Goal: Task Accomplishment & Management: Use online tool/utility

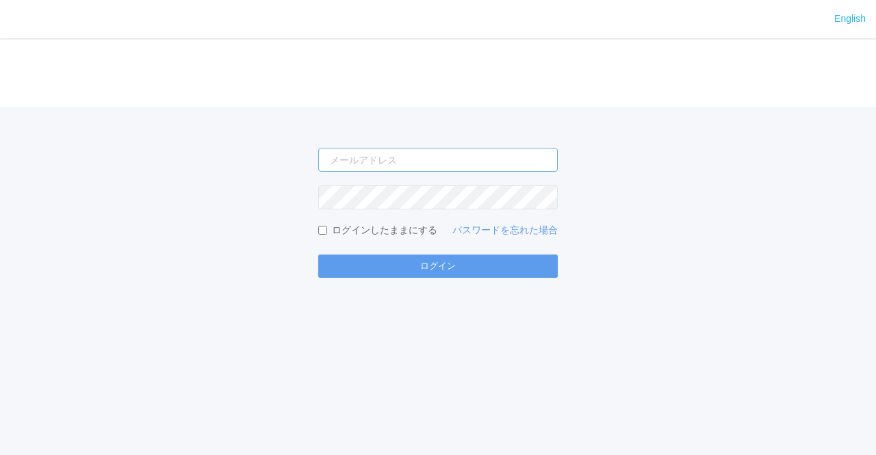
type input "jp-atp-admin@dj.kyocera.com"
click at [346, 228] on label "ログインしたままにする" at bounding box center [377, 230] width 119 height 14
click at [327, 228] on input "ログインしたままにする" at bounding box center [322, 230] width 9 height 9
click at [345, 229] on label "ログインしたままにする" at bounding box center [377, 230] width 119 height 14
click at [327, 229] on input "ログインしたままにする" at bounding box center [322, 230] width 9 height 9
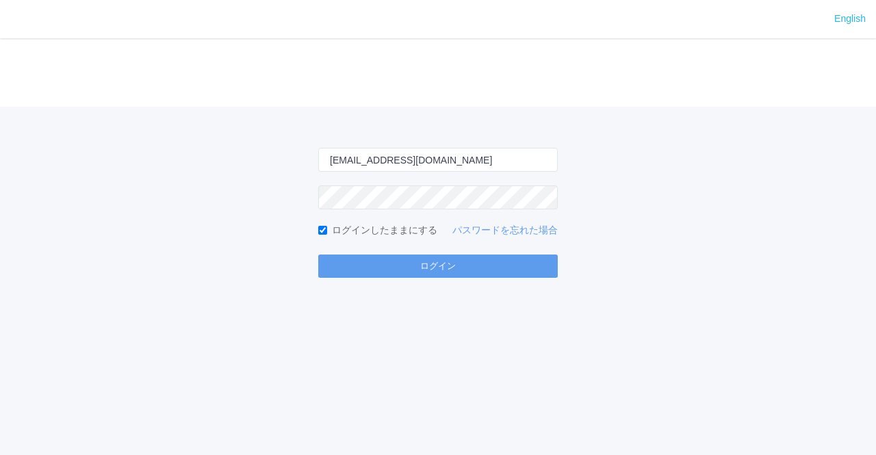
checkbox input "false"
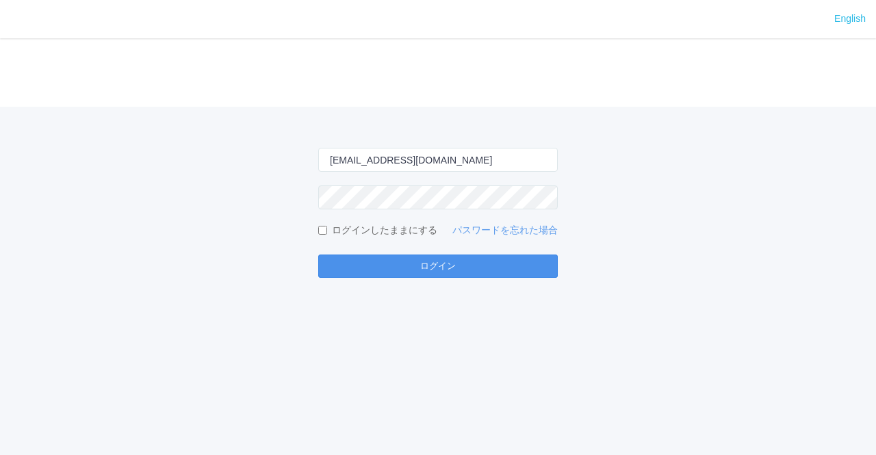
click at [367, 270] on button "ログイン" at bounding box center [437, 265] width 239 height 23
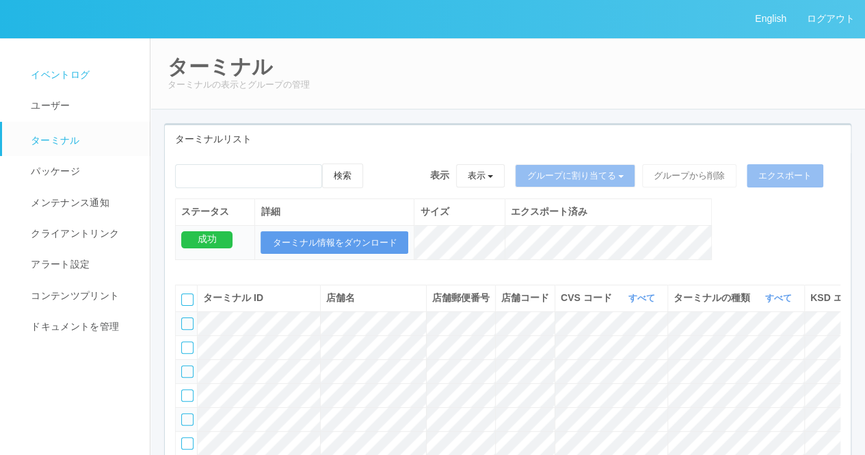
click at [66, 73] on span "イベントログ" at bounding box center [58, 74] width 62 height 11
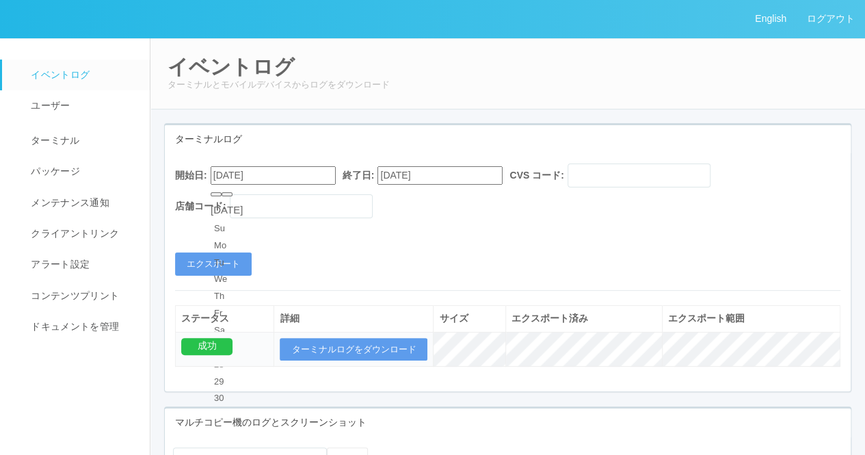
click at [295, 177] on input "08/18/2025" at bounding box center [273, 175] width 125 height 18
click at [243, 202] on div "August 2025" at bounding box center [227, 210] width 32 height 16
click at [243, 203] on div "August 2025" at bounding box center [227, 210] width 32 height 16
click at [224, 205] on div "August 2025" at bounding box center [227, 210] width 32 height 16
click at [223, 202] on div "August 2025" at bounding box center [227, 210] width 32 height 16
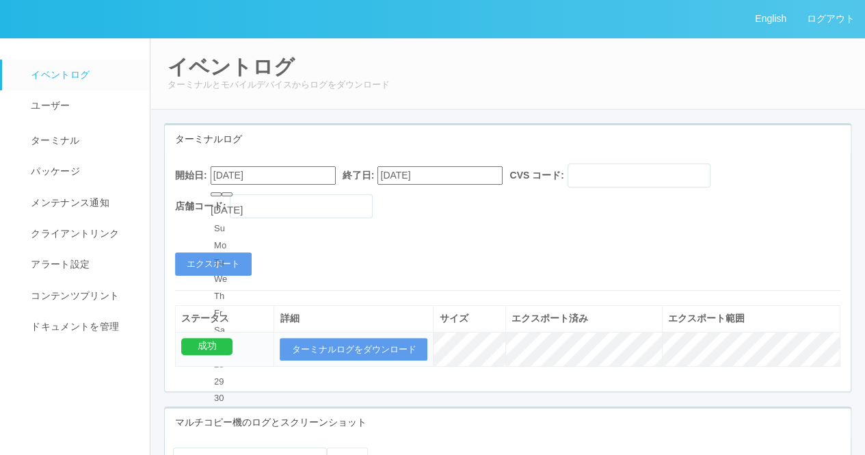
click at [371, 237] on div "開始日: 08/18/2025 August 2025 Su Mo Tu We Th Fr Sa 27 28 29 30 31 1 2 3 4 5 6 7 8…" at bounding box center [508, 219] width 686 height 112
click at [226, 169] on input "08/18/2025" at bounding box center [273, 175] width 125 height 18
type input "09/18/2025"
click at [568, 245] on div "開始日: 09/18/2025 September 2025 Su Mo Tu We Th Fr Sa 31 1 2 3 4 5 6 7 8 9 10 11 …" at bounding box center [508, 219] width 686 height 112
click at [209, 261] on button "エクスポート" at bounding box center [213, 263] width 77 height 23
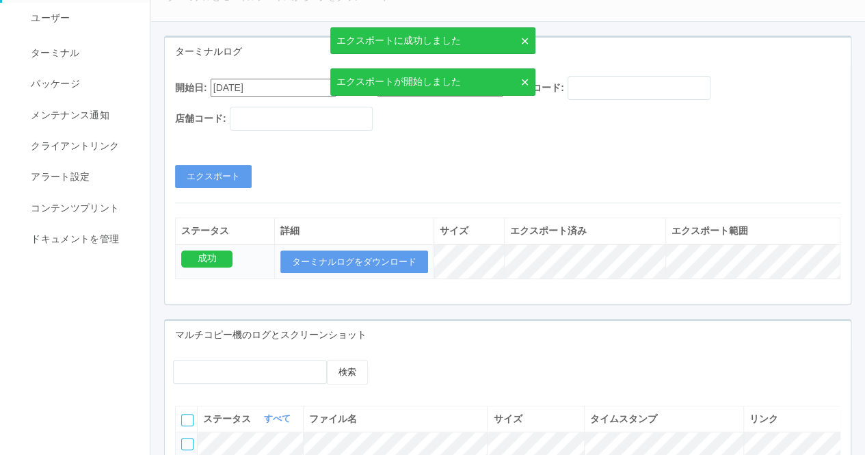
scroll to position [137, 0]
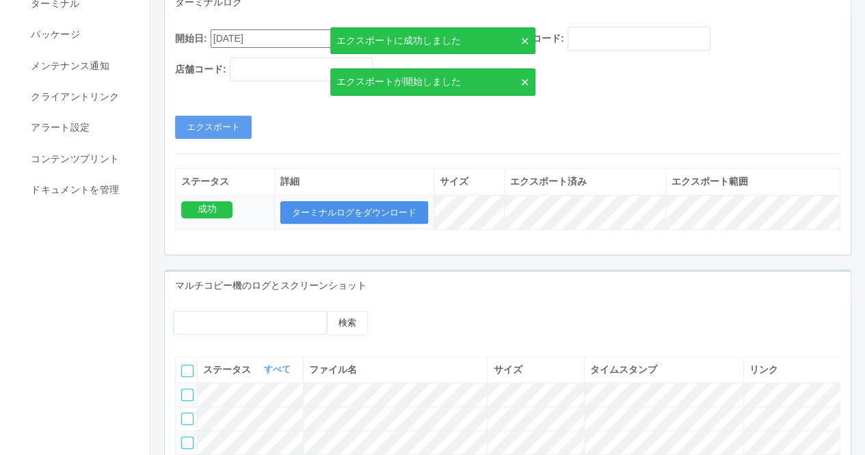
click at [330, 214] on button "ターミナルログをダウンロード" at bounding box center [354, 212] width 148 height 23
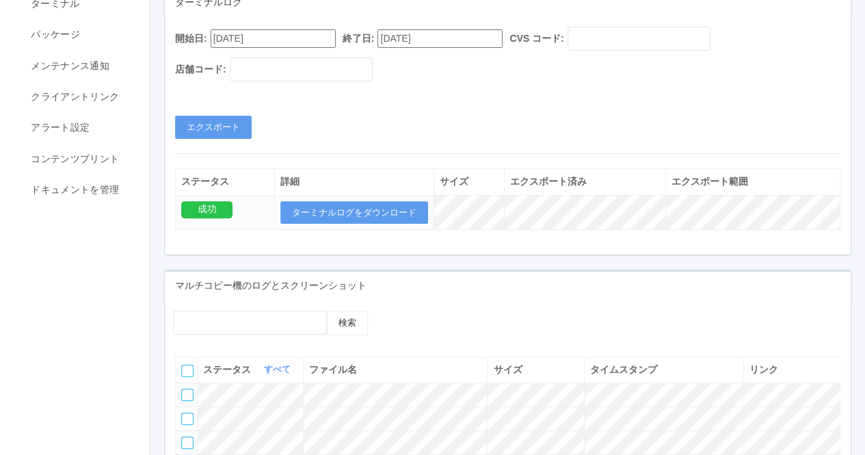
click at [765, 81] on div "開始日: 09/18/2025 終了日: 09/18/2025 CVS コード: 店舗コード:" at bounding box center [508, 58] width 666 height 62
click at [235, 123] on button "エクスポート" at bounding box center [213, 127] width 77 height 23
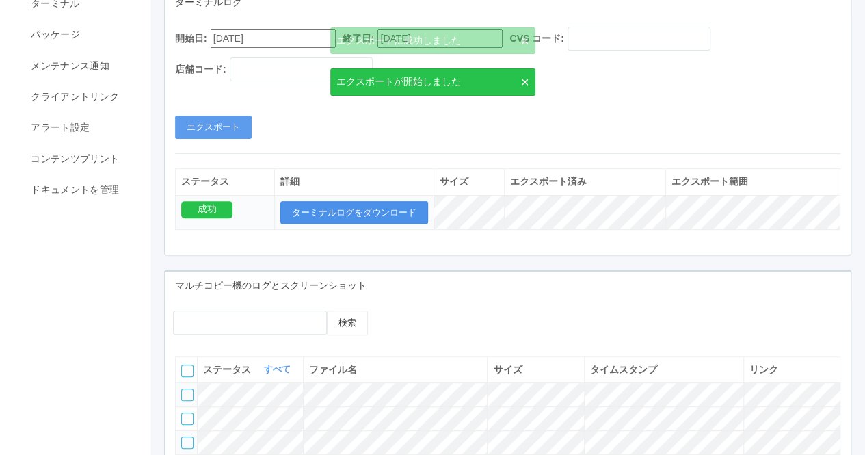
click at [383, 209] on button "ターミナルログをダウンロード" at bounding box center [354, 212] width 148 height 23
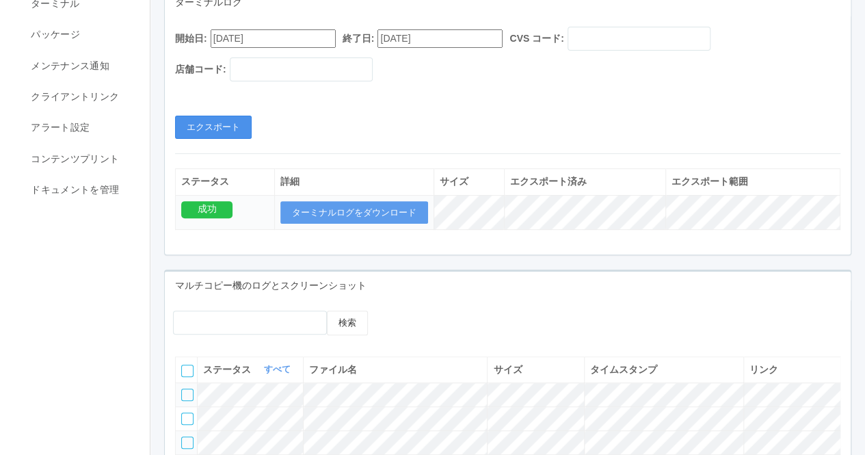
click at [240, 116] on button "エクスポート" at bounding box center [213, 127] width 77 height 23
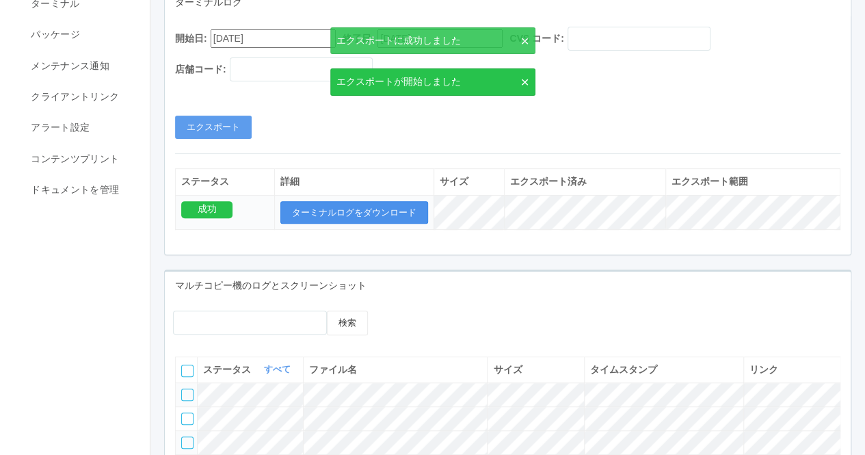
click at [334, 213] on button "ターミナルログをダウンロード" at bounding box center [354, 212] width 148 height 23
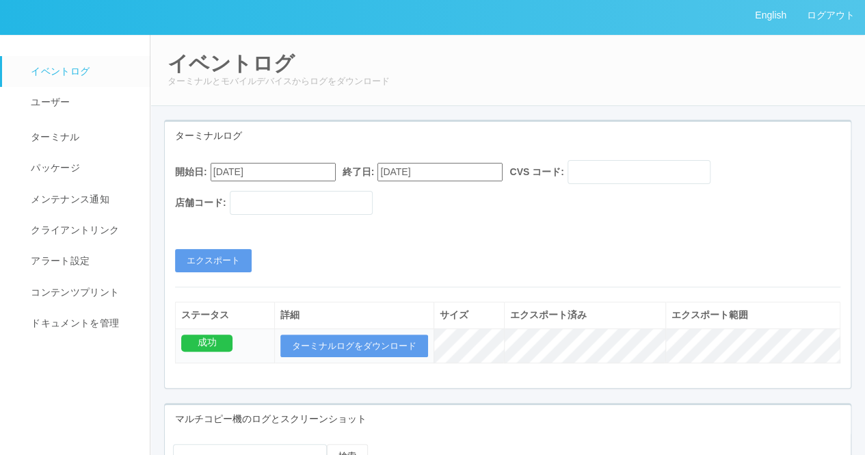
scroll to position [0, 0]
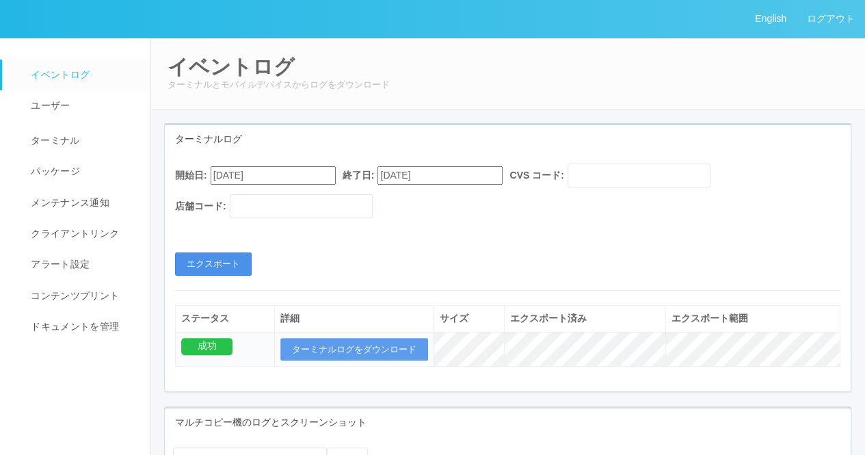
click at [239, 274] on button "エクスポート" at bounding box center [213, 263] width 77 height 23
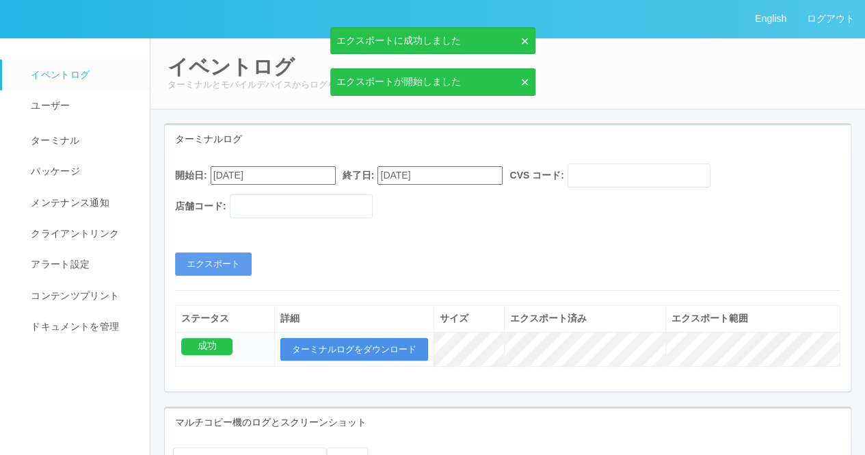
click at [331, 342] on button "ターミナルログをダウンロード" at bounding box center [354, 349] width 148 height 23
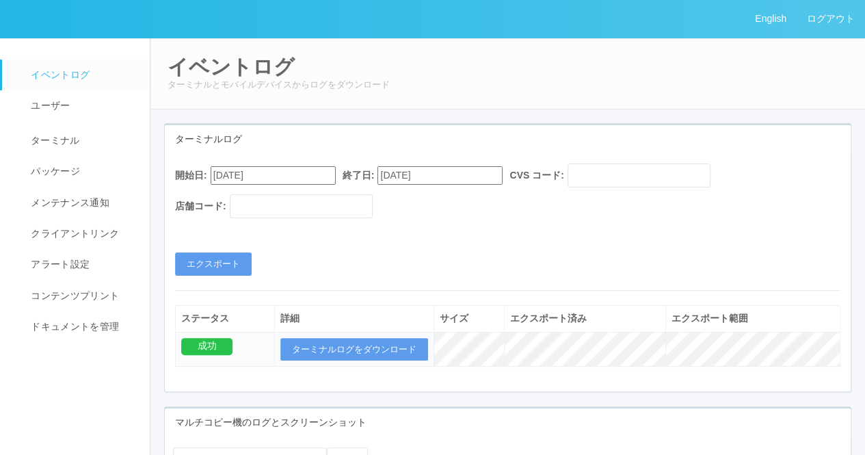
click at [795, 178] on div "開始日: 09/18/2025 終了日: 09/18/2025 CVS コード: 店舗コード:" at bounding box center [508, 194] width 666 height 62
click at [214, 266] on button "エクスポート" at bounding box center [213, 263] width 77 height 23
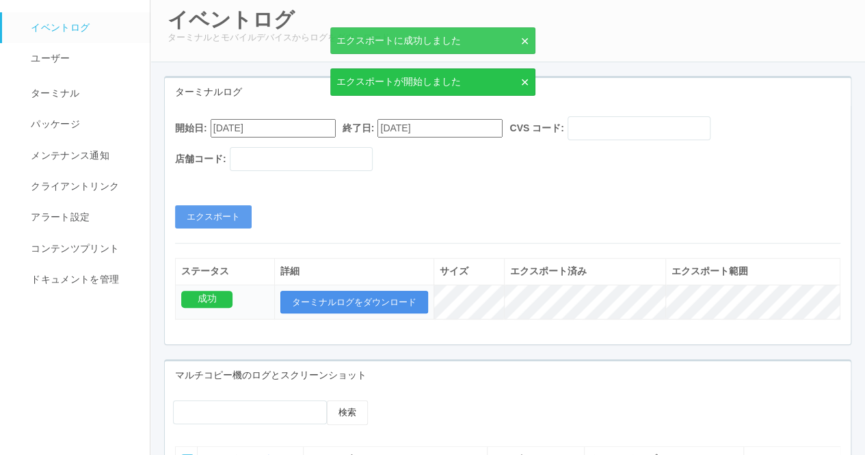
scroll to position [68, 0]
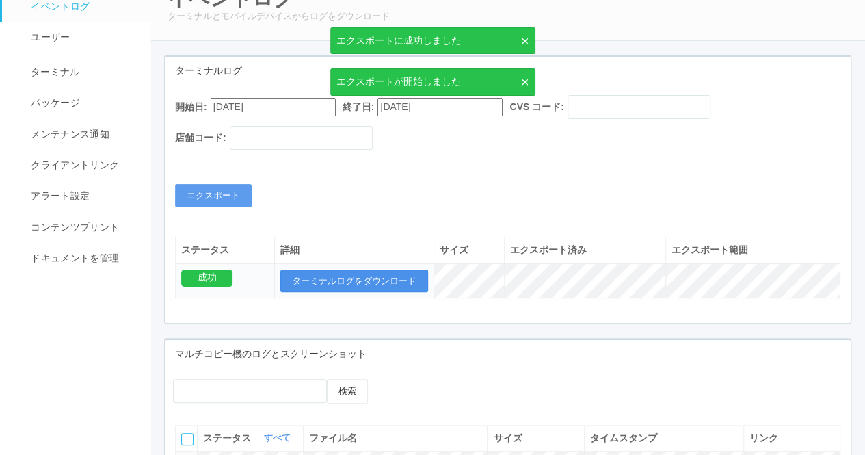
click at [341, 284] on button "ターミナルログをダウンロード" at bounding box center [354, 281] width 148 height 23
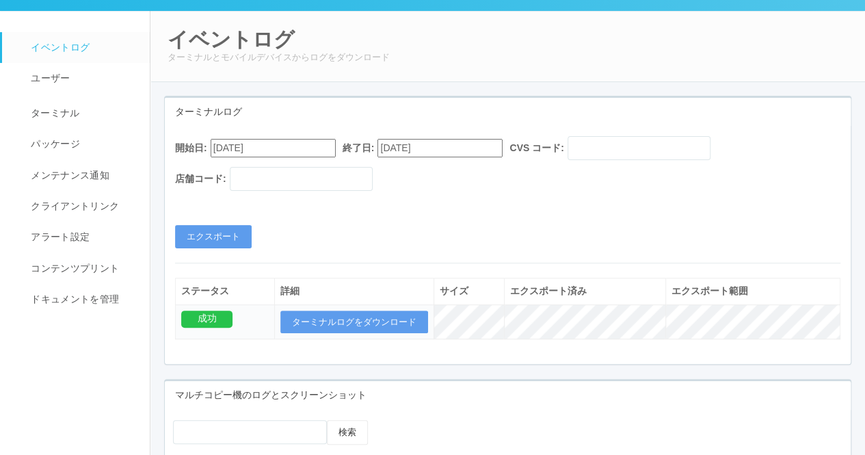
scroll to position [0, 0]
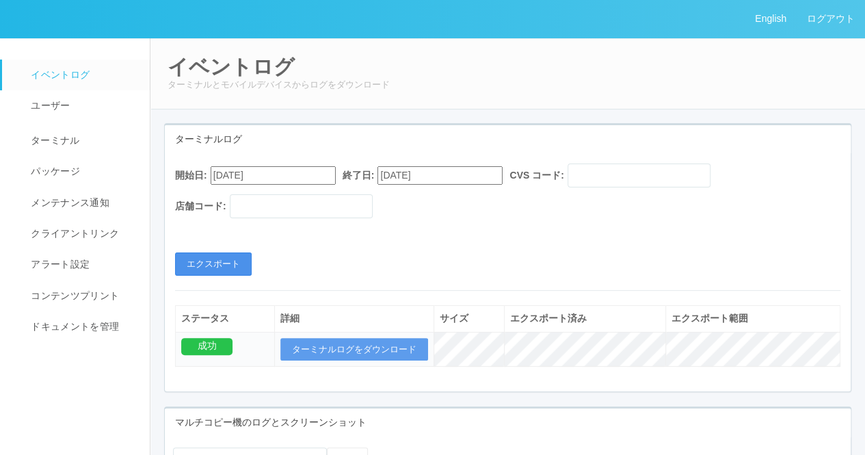
click at [200, 260] on button "エクスポート" at bounding box center [213, 263] width 77 height 23
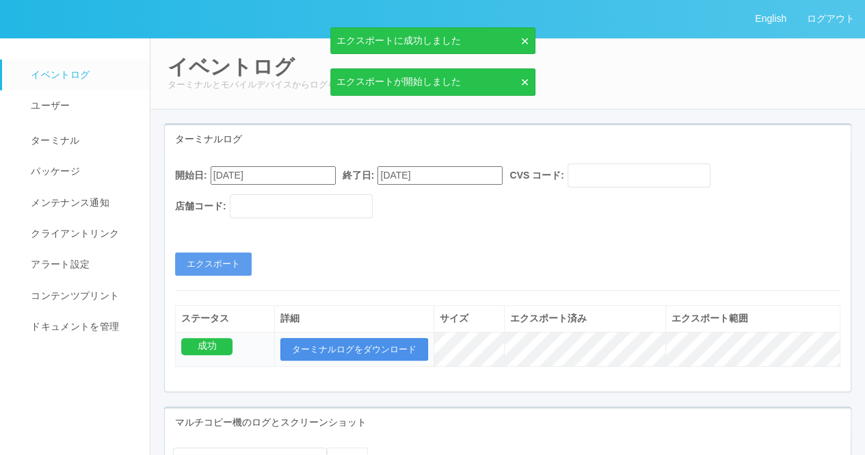
click at [348, 341] on button "ターミナルログをダウンロード" at bounding box center [354, 349] width 148 height 23
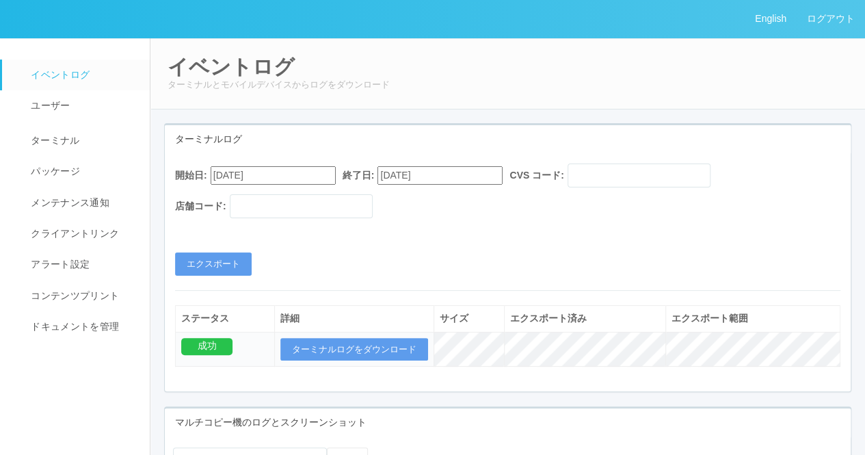
click at [776, 57] on h2 "イベントログ" at bounding box center [508, 66] width 681 height 23
click at [217, 267] on button "エクスポート" at bounding box center [213, 263] width 77 height 23
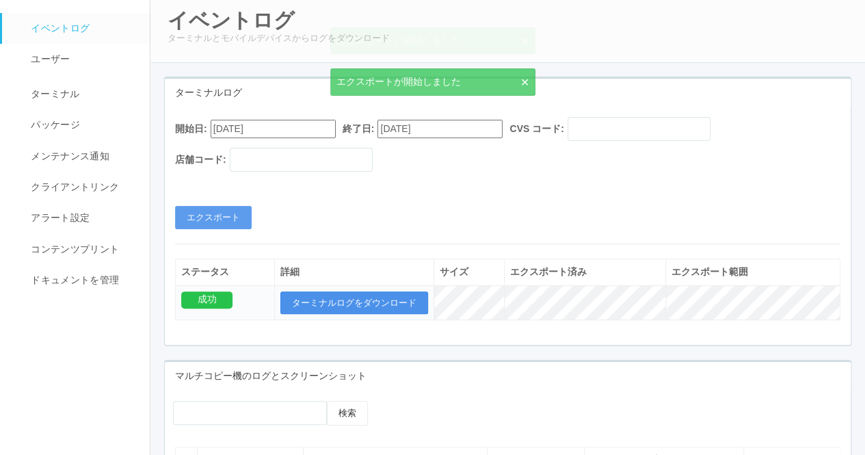
scroll to position [68, 0]
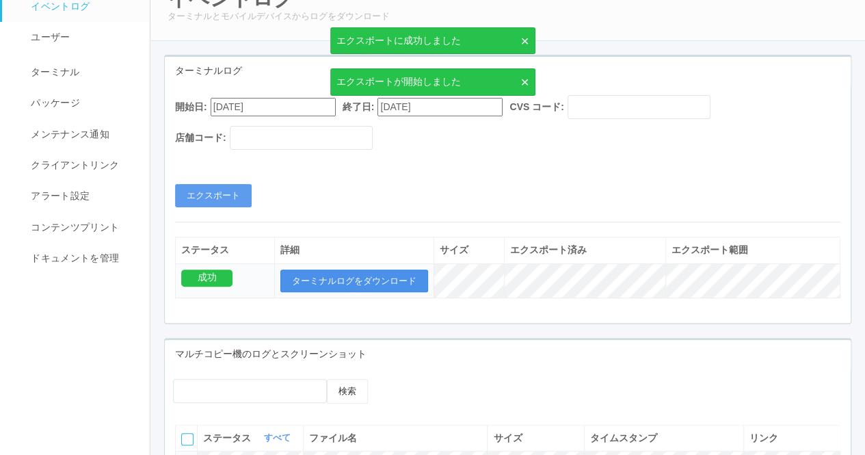
click at [367, 275] on button "ターミナルログをダウンロード" at bounding box center [354, 281] width 148 height 23
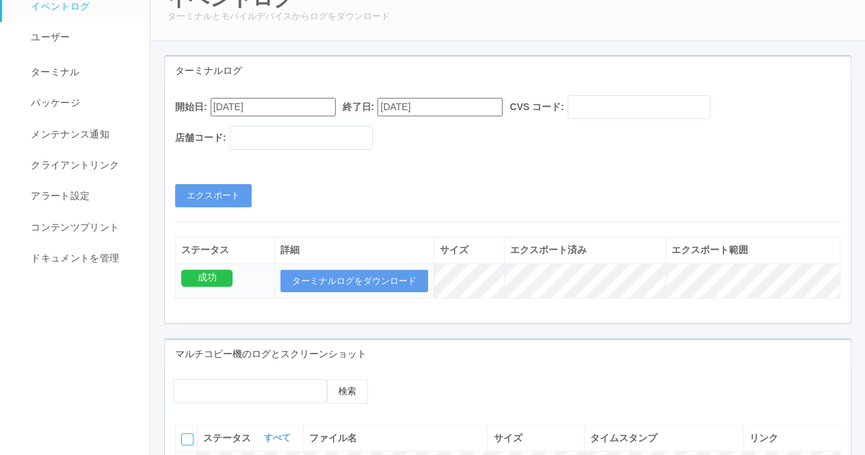
click at [623, 25] on div "イベントログ ターミナルとモバイルデバイスからログをダウンロード" at bounding box center [508, 5] width 716 height 72
click at [249, 185] on button "エクスポート" at bounding box center [213, 195] width 77 height 23
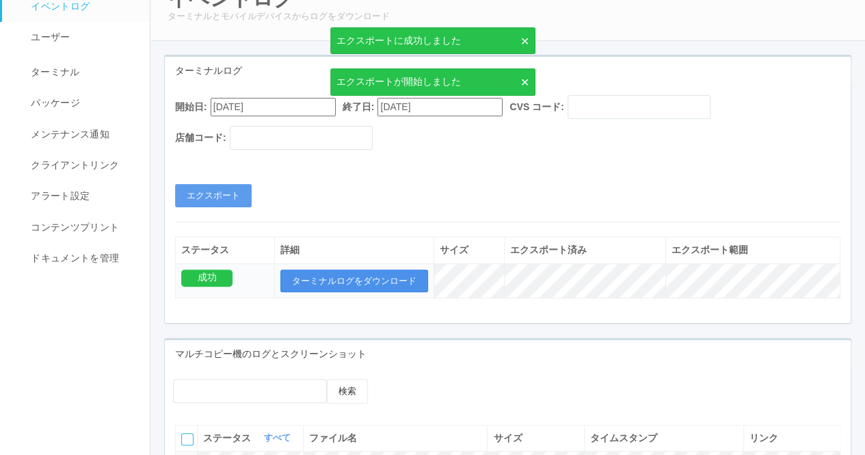
click at [313, 270] on button "ターミナルログをダウンロード" at bounding box center [354, 281] width 148 height 23
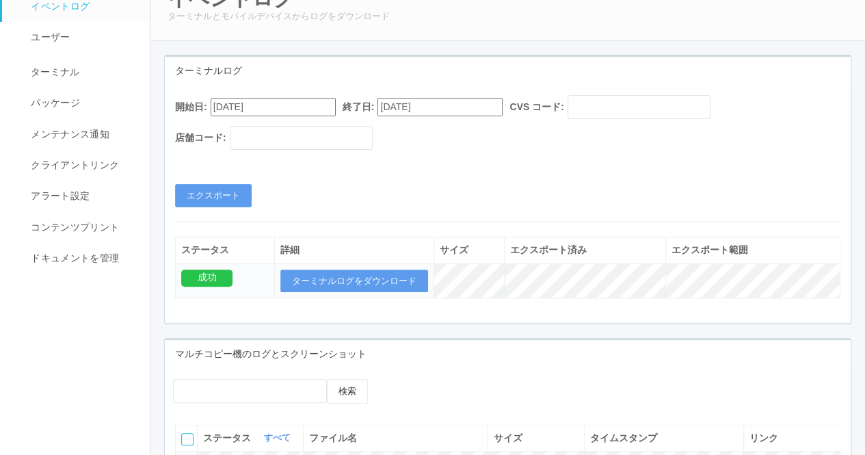
click at [651, 38] on div "イベントログ ターミナルとモバイルデバイスからログをダウンロード" at bounding box center [508, 5] width 716 height 72
click at [200, 189] on button "エクスポート" at bounding box center [213, 195] width 77 height 23
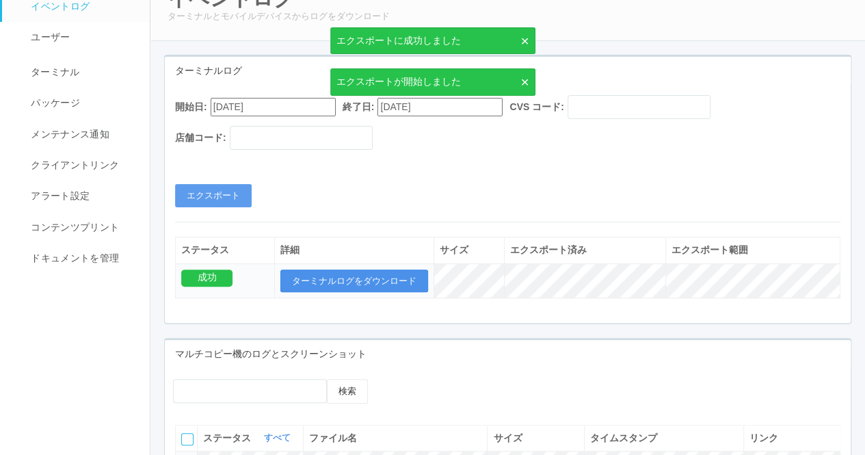
click at [384, 285] on button "ターミナルログをダウンロード" at bounding box center [354, 281] width 148 height 23
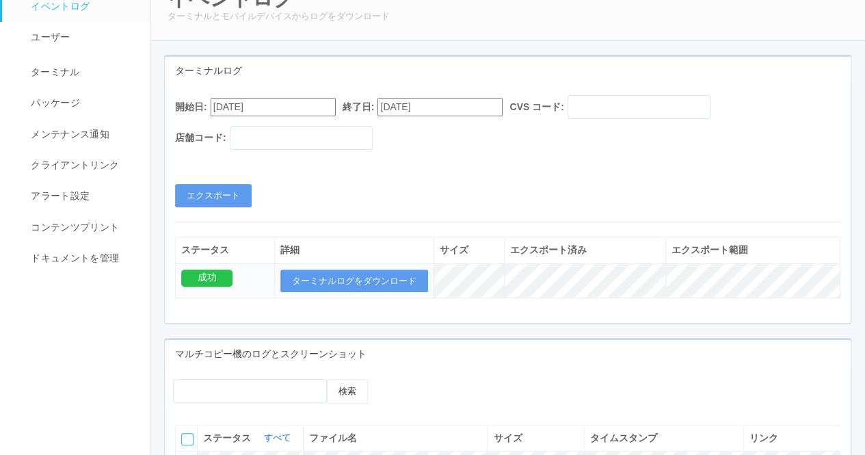
drag, startPoint x: 99, startPoint y: 425, endPoint x: 141, endPoint y: 416, distance: 43.3
click at [99, 426] on nav "イベントログ ユーザー ターミナル パッケージ メンテナンス通知 クライアントリンク アラート設定 コンテンツプリント ドキュメントを管理" at bounding box center [81, 389] width 162 height 840
click at [227, 202] on button "エクスポート" at bounding box center [213, 195] width 77 height 23
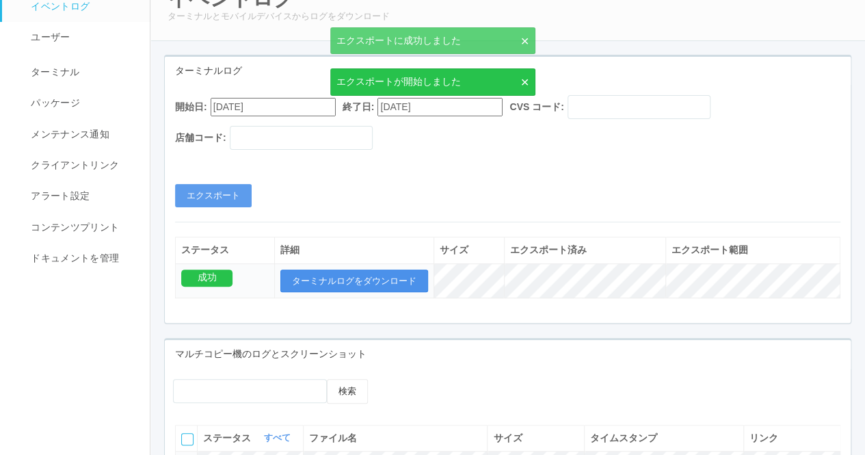
click at [353, 276] on button "ターミナルログをダウンロード" at bounding box center [354, 281] width 148 height 23
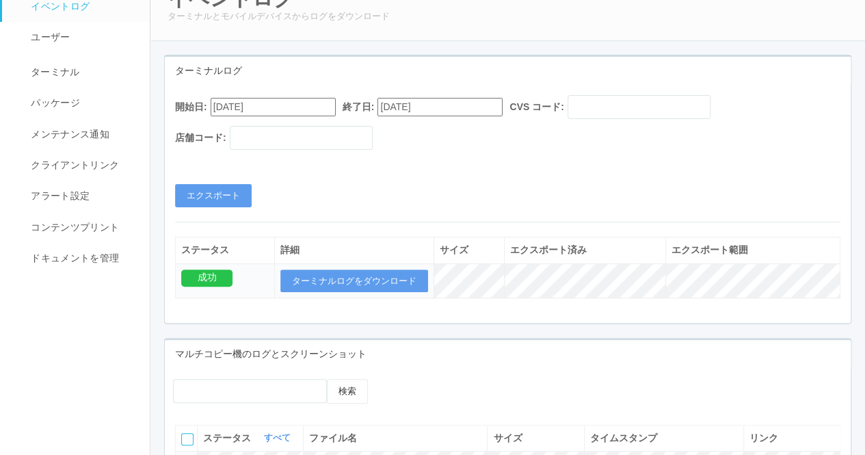
drag, startPoint x: 90, startPoint y: 423, endPoint x: 646, endPoint y: 1, distance: 698.0
click at [90, 423] on nav "イベントログ ユーザー ターミナル パッケージ メンテナンス通知 クライアントリンク アラート設定 コンテンツプリント ドキュメントを管理" at bounding box center [81, 389] width 162 height 840
